Goal: Check status: Check status

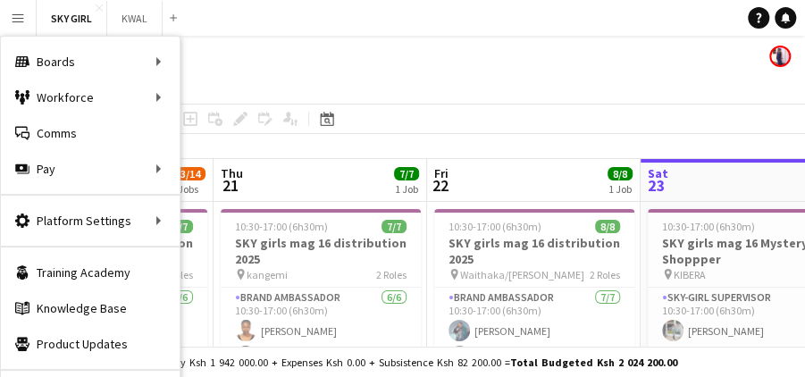
scroll to position [0, 427]
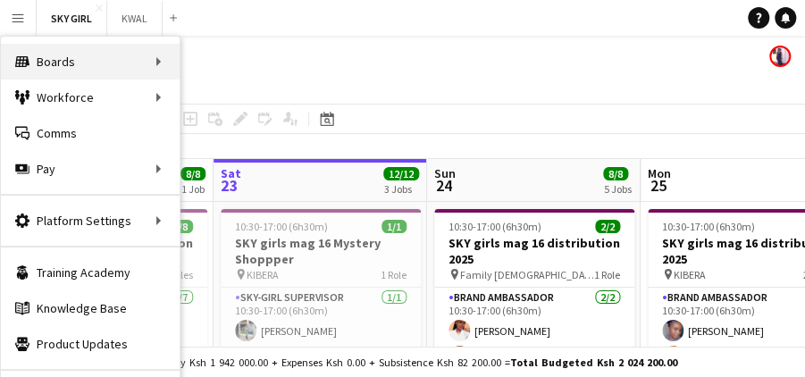
click at [157, 64] on div "Boards Boards" at bounding box center [90, 62] width 179 height 36
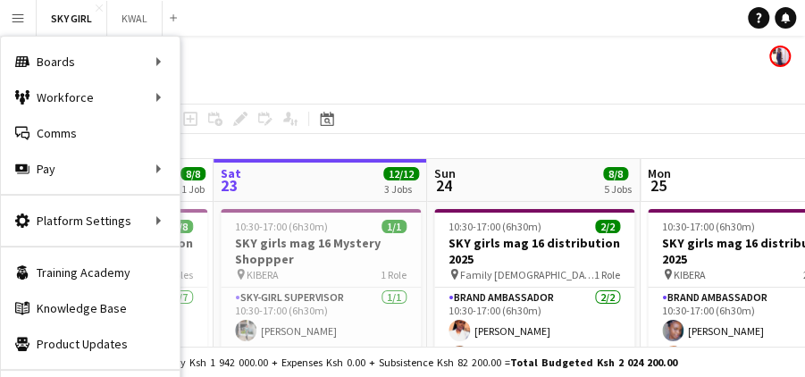
click at [20, 19] on app-icon "Menu" at bounding box center [18, 18] width 14 height 14
click at [130, 13] on button "KWAL Close" at bounding box center [134, 18] width 55 height 35
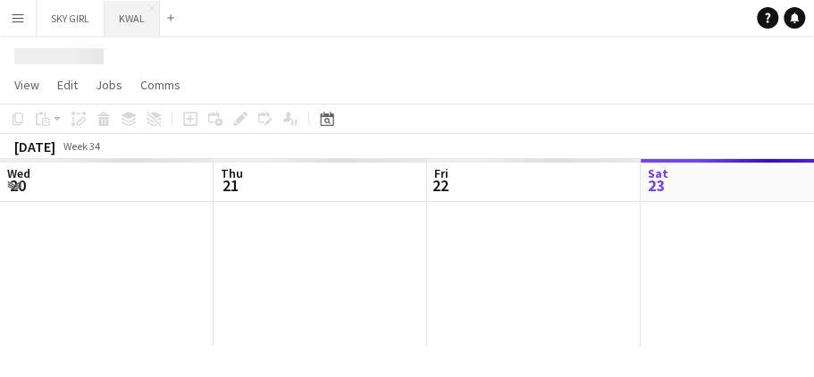
scroll to position [0, 427]
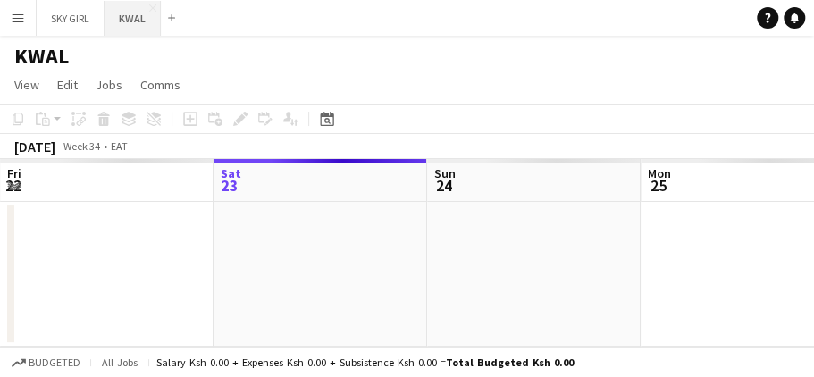
click at [137, 21] on button "KWAL Close" at bounding box center [133, 18] width 56 height 35
click at [291, 257] on app-date-cell at bounding box center [321, 274] width 214 height 145
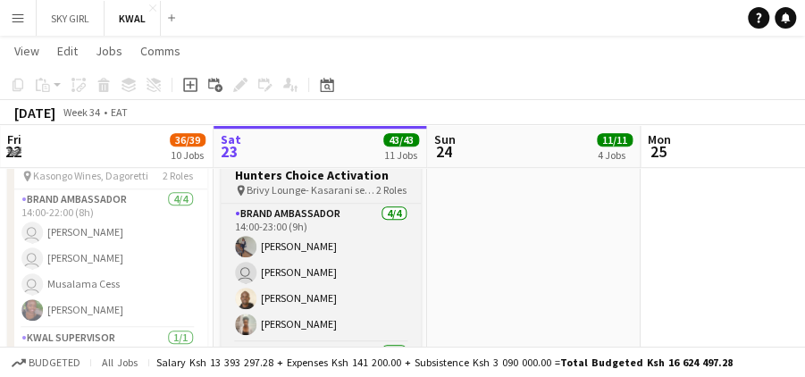
scroll to position [0, 426]
click at [328, 187] on span "Brivy Lounge- Kasarani seasons" at bounding box center [313, 189] width 130 height 13
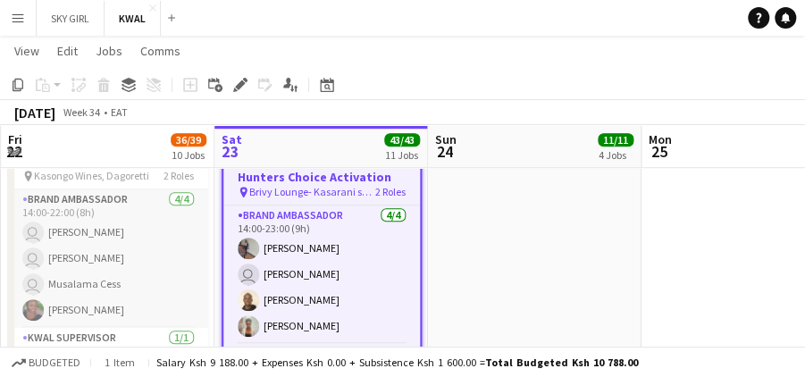
click at [157, 211] on app-card-role "Brand Ambassador [DATE] 14:00-22:00 (8h) user [PERSON_NAME] user [PERSON_NAME] …" at bounding box center [108, 259] width 200 height 139
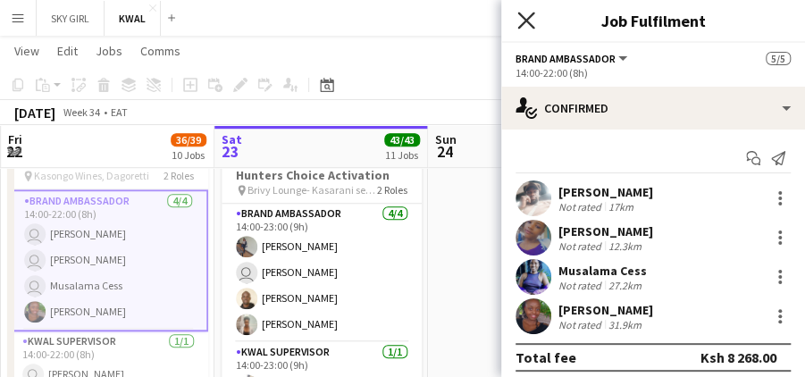
click at [531, 18] on icon "Close pop-in" at bounding box center [526, 20] width 17 height 17
